Goal: Use online tool/utility: Utilize a website feature to perform a specific function

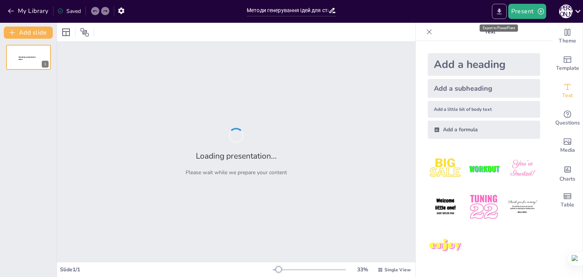
type input "Методи генерування ідей для стартапів"
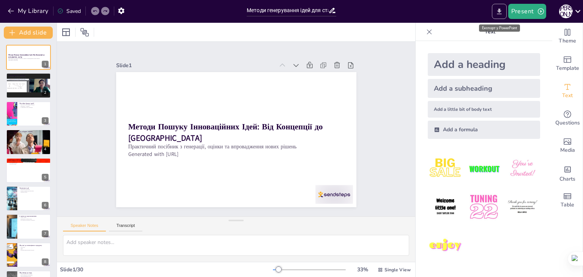
checkbox input "true"
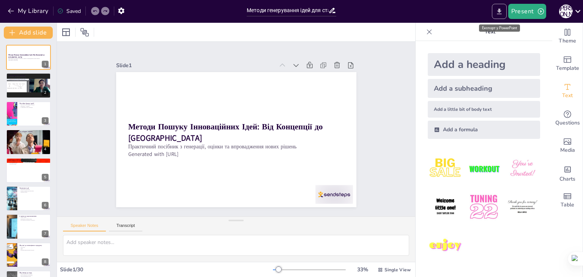
click at [498, 12] on icon "Export to PowerPoint" at bounding box center [500, 12] width 8 height 8
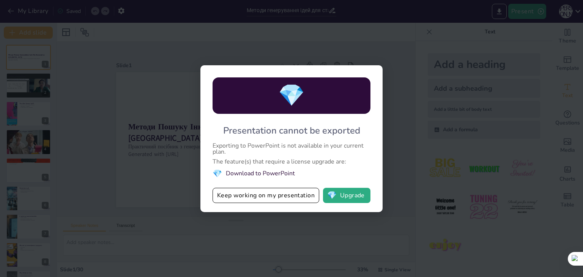
click at [401, 120] on div "💎 Presentation cannot be exported Exporting to PowerPoint is not available in y…" at bounding box center [291, 138] width 583 height 277
click at [275, 171] on li "💎 Download to PowerPoint" at bounding box center [292, 174] width 158 height 10
click at [226, 172] on li "💎 Download to PowerPoint" at bounding box center [292, 174] width 158 height 10
click at [271, 196] on button "Keep working on my presentation" at bounding box center [266, 195] width 107 height 15
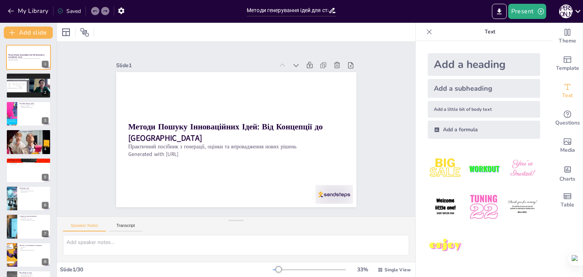
checkbox input "true"
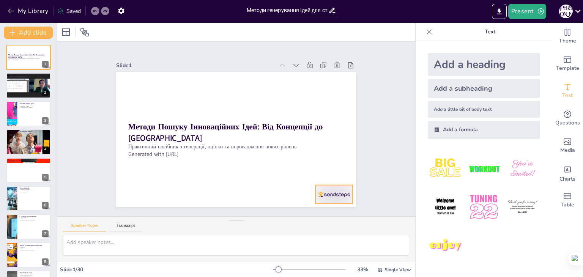
checkbox input "true"
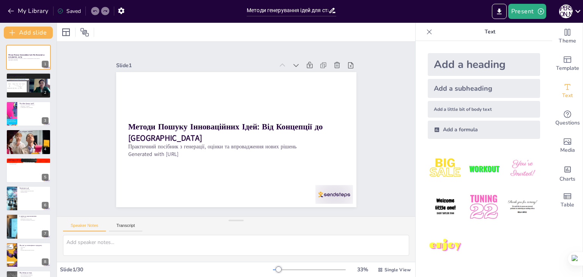
checkbox input "true"
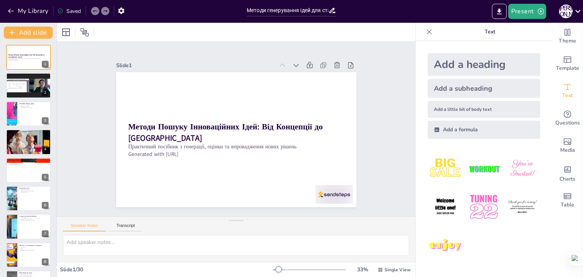
checkbox input "true"
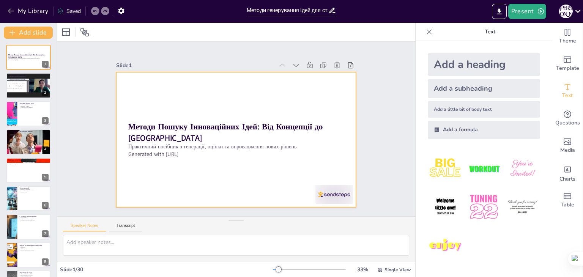
checkbox input "true"
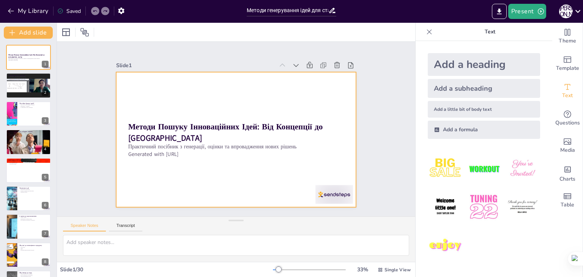
checkbox input "true"
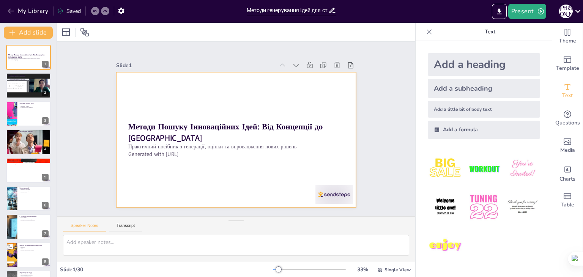
checkbox input "true"
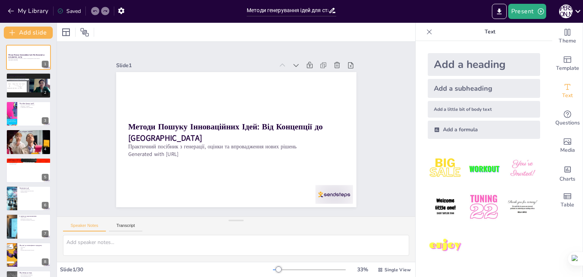
checkbox input "true"
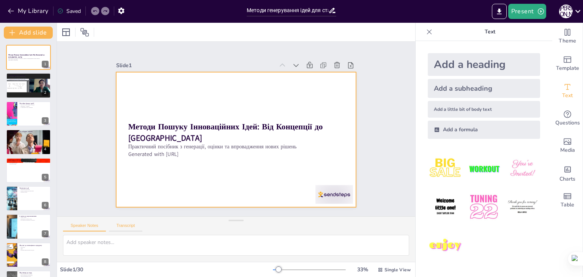
checkbox input "true"
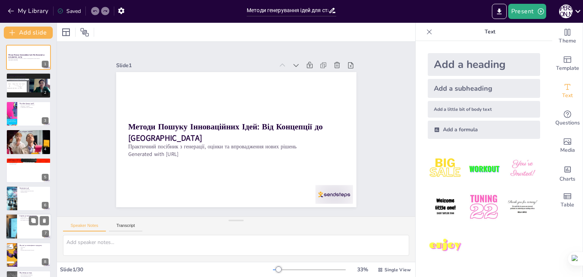
checkbox input "true"
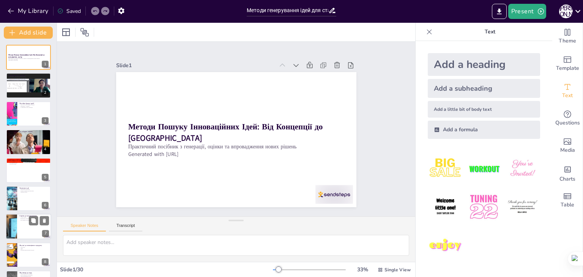
checkbox input "true"
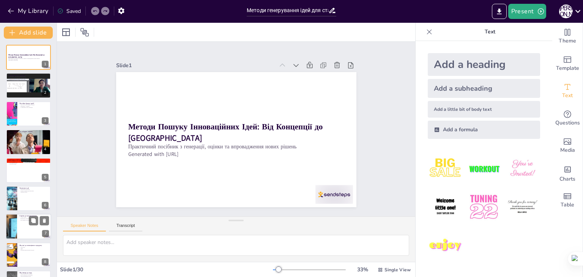
checkbox input "true"
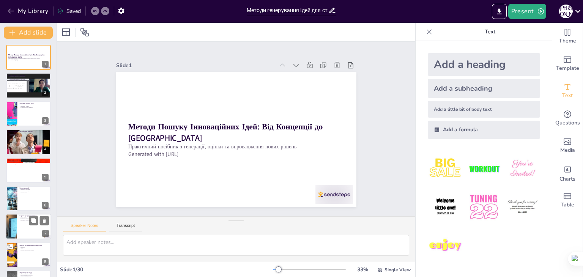
checkbox input "true"
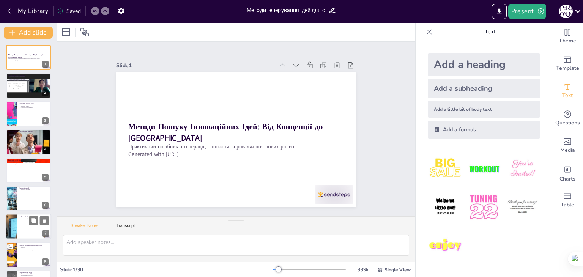
checkbox input "true"
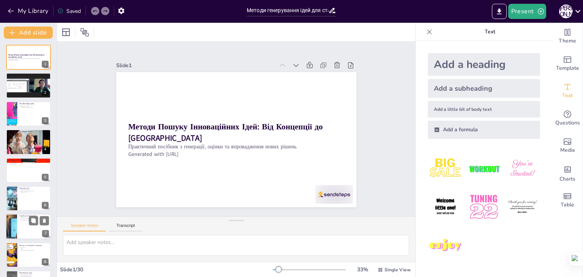
checkbox input "true"
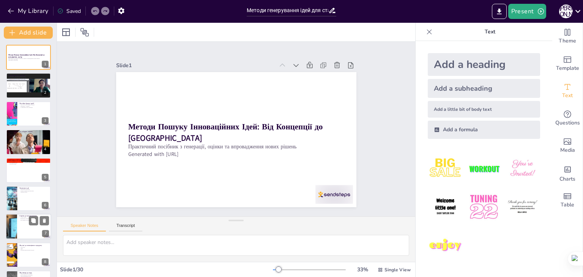
checkbox input "true"
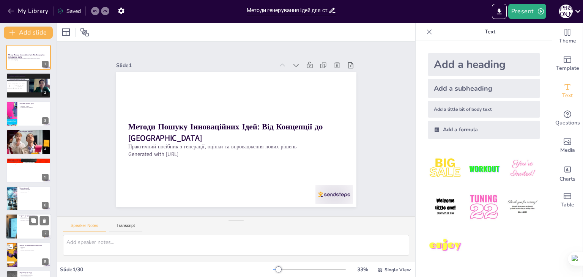
checkbox input "true"
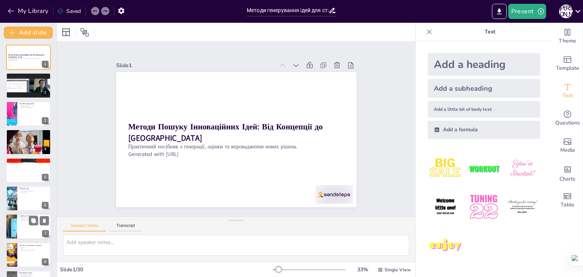
click at [24, 232] on div at bounding box center [29, 227] width 46 height 26
type textarea "Аналіз ринку є першим кроком, який дозволяє зрозуміти потреби споживачів і пози…"
checkbox input "true"
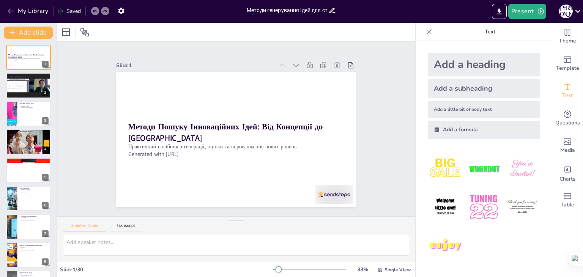
checkbox input "true"
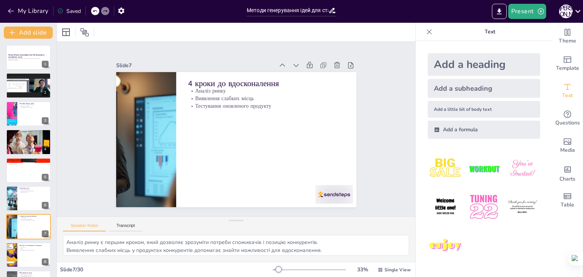
scroll to position [69, 0]
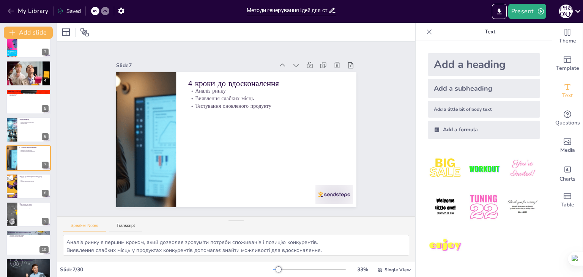
checkbox input "true"
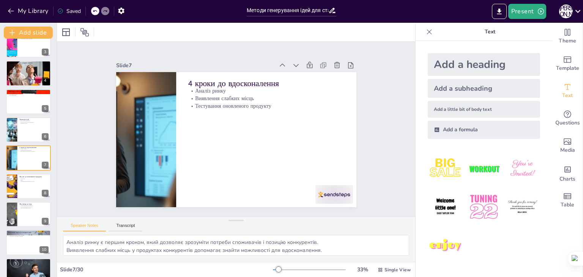
checkbox input "true"
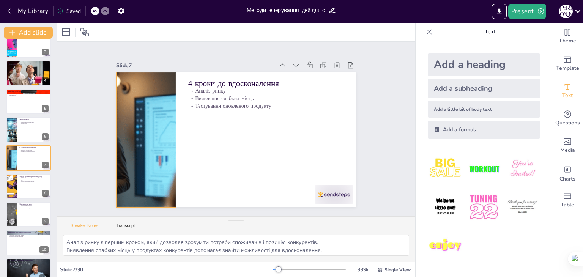
checkbox input "true"
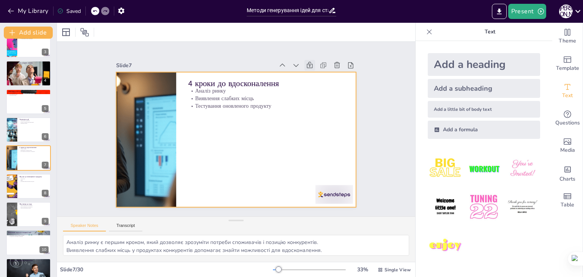
checkbox input "true"
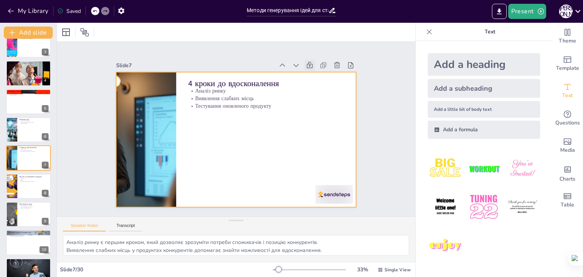
checkbox input "true"
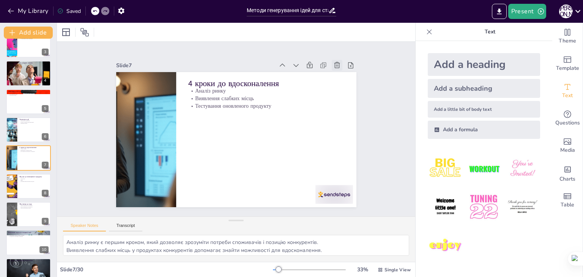
checkbox input "true"
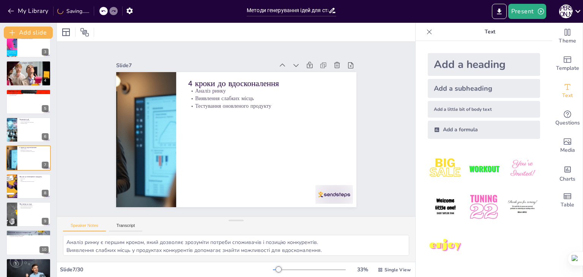
checkbox input "true"
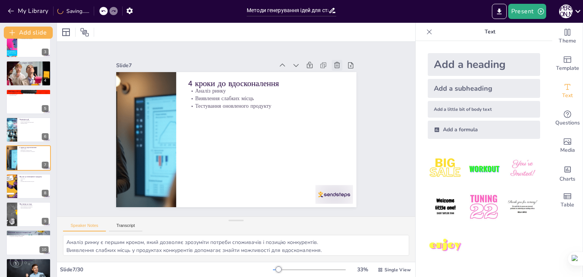
checkbox input "true"
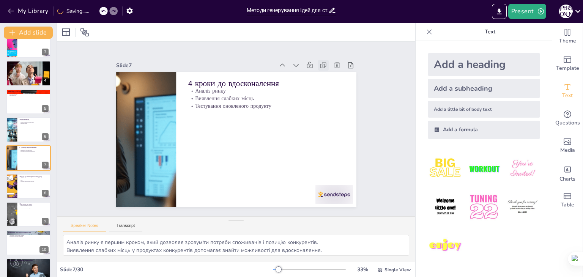
checkbox input "true"
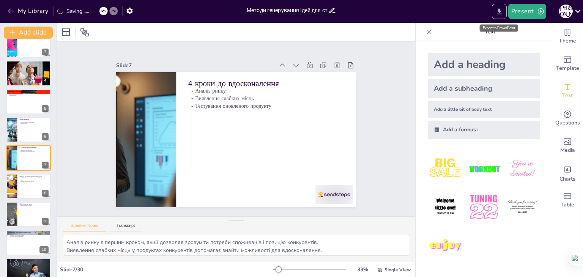
click at [503, 9] on icon "Export to PowerPoint" at bounding box center [500, 12] width 8 height 8
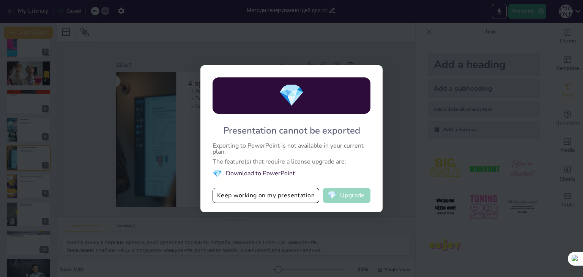
click at [347, 193] on button "💎 Upgrade" at bounding box center [346, 195] width 47 height 15
checkbox input "true"
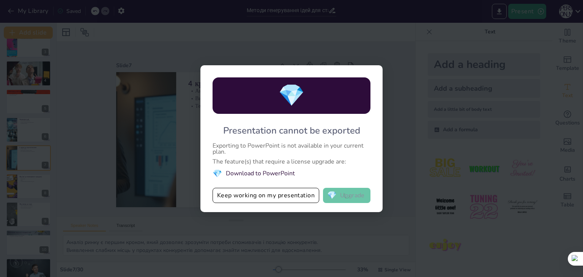
checkbox input "true"
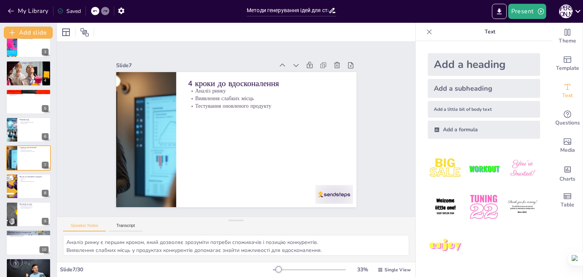
checkbox input "true"
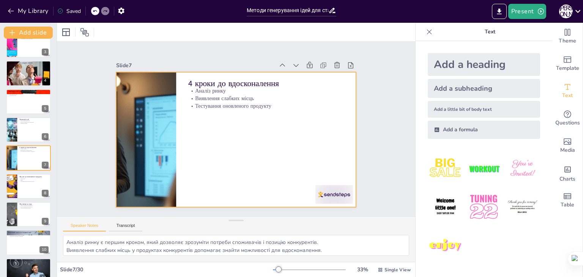
checkbox input "true"
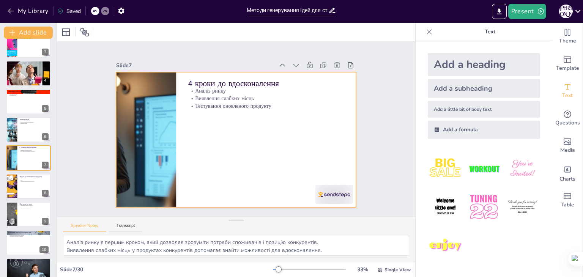
checkbox input "true"
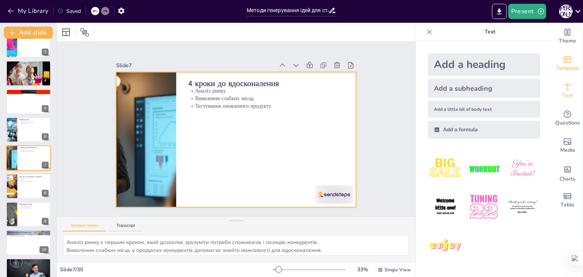
checkbox input "true"
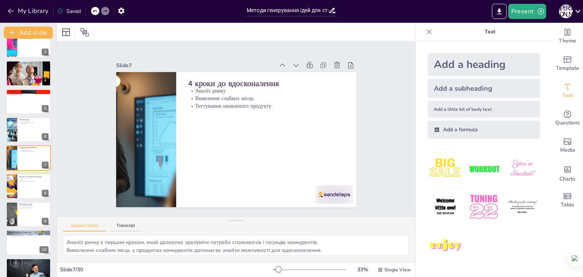
checkbox input "true"
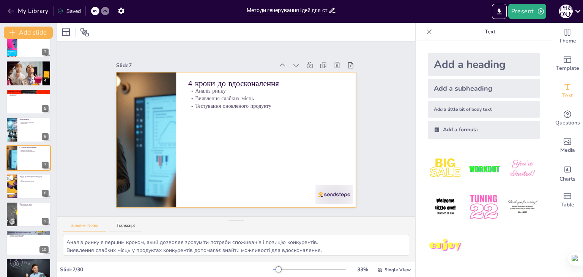
checkbox input "true"
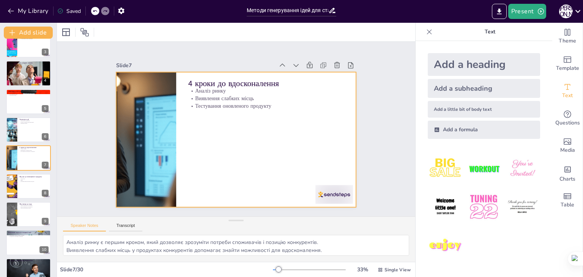
checkbox input "true"
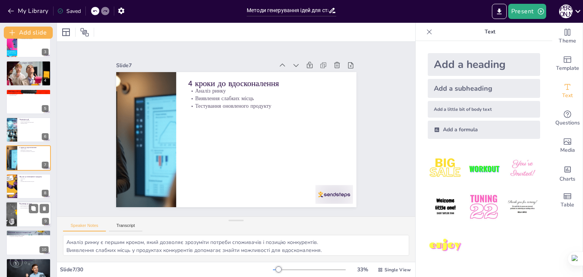
checkbox input "true"
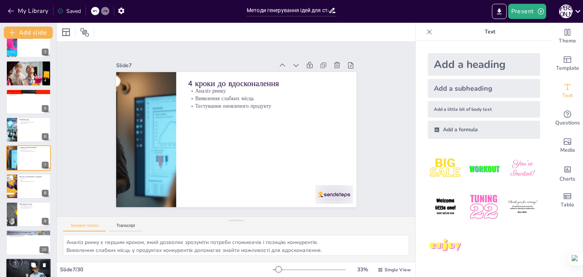
checkbox input "true"
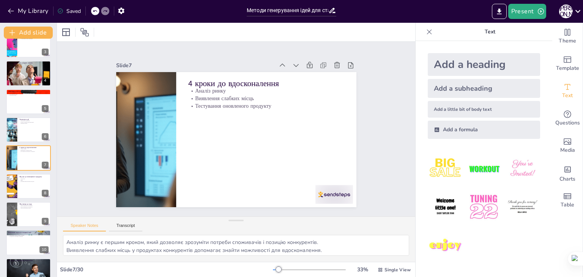
checkbox input "true"
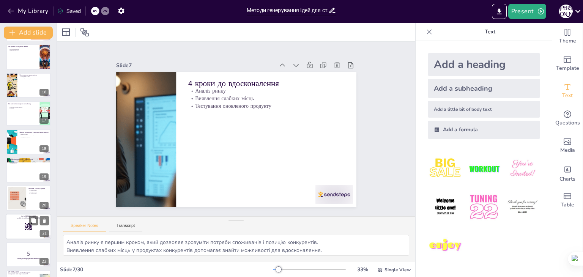
checkbox input "true"
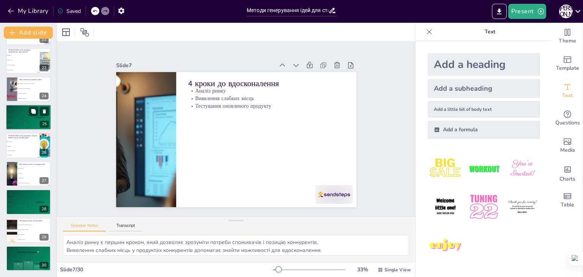
click at [20, 121] on div "4 Participant 4 200" at bounding box center [17, 122] width 23 height 5
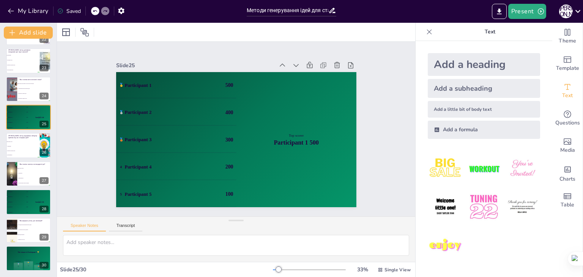
scroll to position [577, 0]
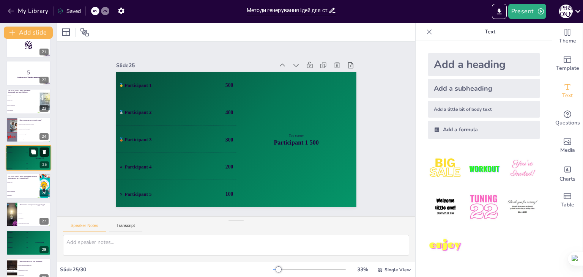
click at [45, 153] on icon at bounding box center [44, 152] width 3 height 4
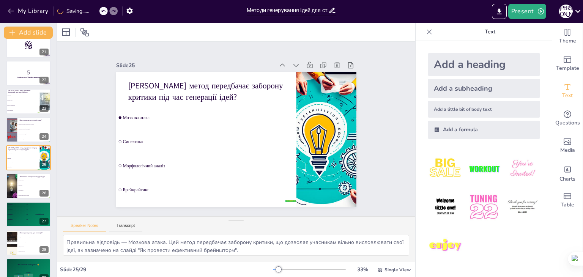
click at [104, 9] on icon at bounding box center [103, 11] width 5 height 5
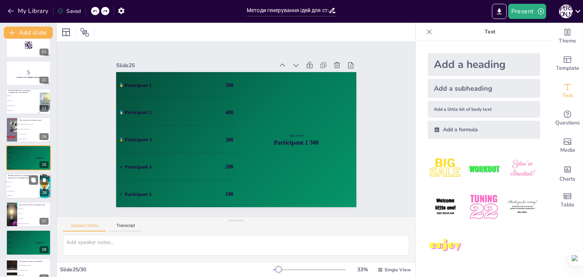
click at [22, 175] on div "[PERSON_NAME] метод передбачає заборону критики під час генерації ідей?" at bounding box center [23, 177] width 30 height 5
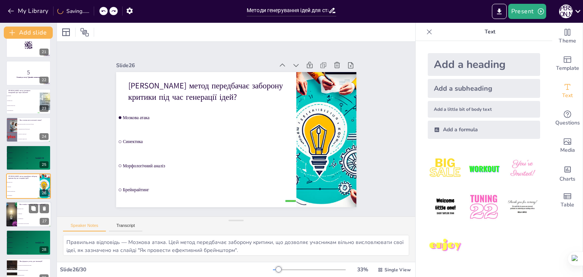
scroll to position [605, 0]
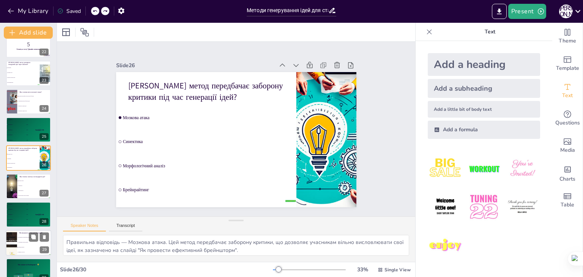
click at [24, 248] on li "Обидва варіанти" at bounding box center [34, 247] width 34 height 5
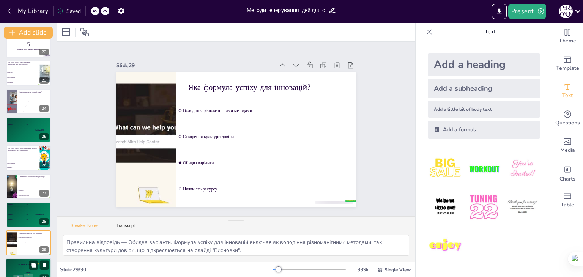
scroll to position [618, 0]
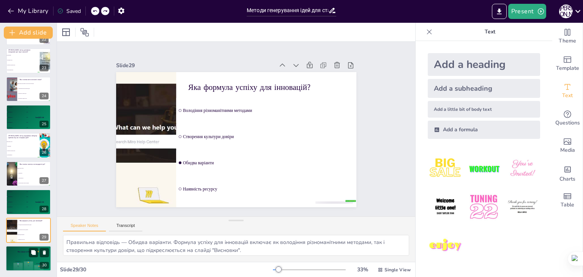
click at [21, 254] on div "The winner is Participant 1 🏆" at bounding box center [29, 252] width 46 height 13
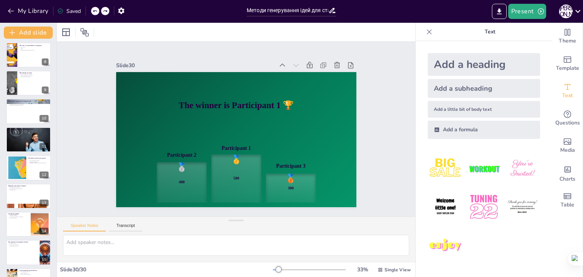
scroll to position [0, 0]
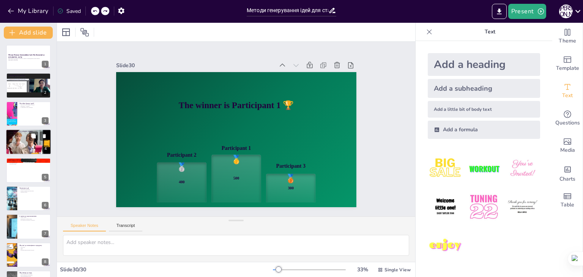
click at [23, 141] on div at bounding box center [29, 142] width 46 height 30
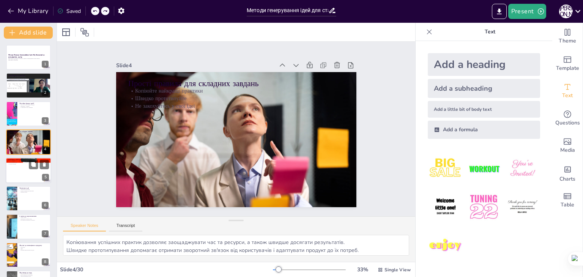
click at [24, 170] on div at bounding box center [29, 171] width 46 height 26
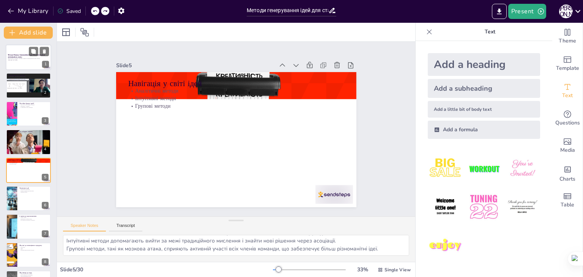
click at [19, 55] on strong "Методи Пошуку Інноваційних Ідей: Від Концепції до [GEOGRAPHIC_DATA]" at bounding box center [26, 56] width 37 height 4
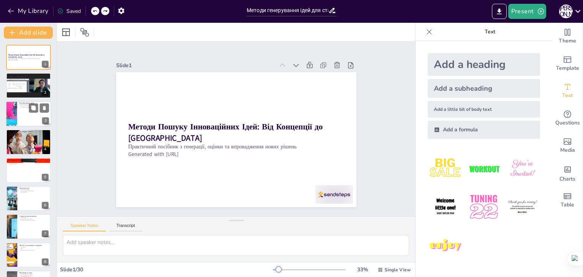
click at [28, 114] on div at bounding box center [29, 114] width 46 height 26
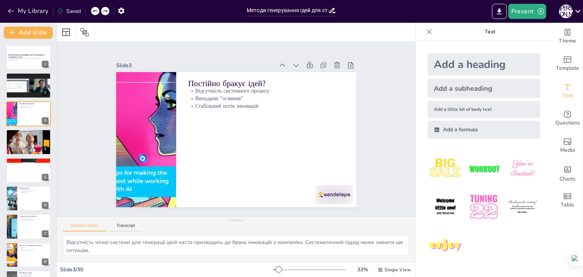
drag, startPoint x: 33, startPoint y: 82, endPoint x: 99, endPoint y: 74, distance: 66.1
click at [33, 82] on icon at bounding box center [33, 79] width 5 height 5
